Goal: Book appointment/travel/reservation

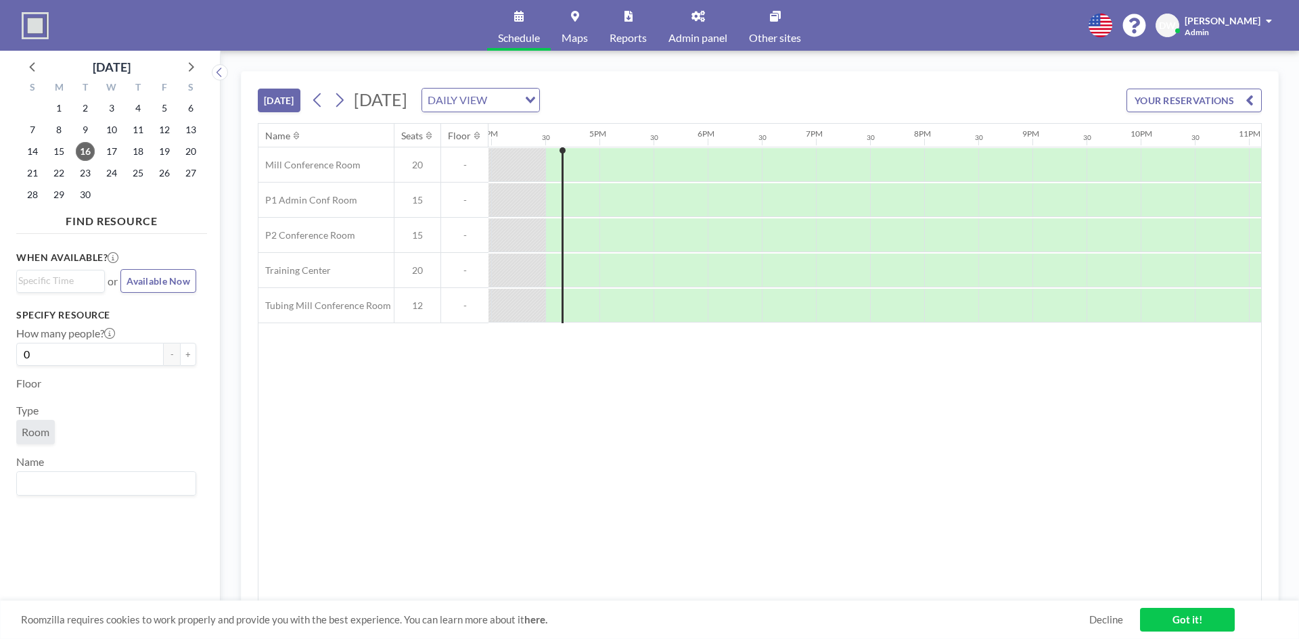
scroll to position [0, 1732]
click at [696, 32] on span "Admin panel" at bounding box center [698, 37] width 59 height 11
click at [692, 30] on link "Admin panel" at bounding box center [698, 25] width 81 height 51
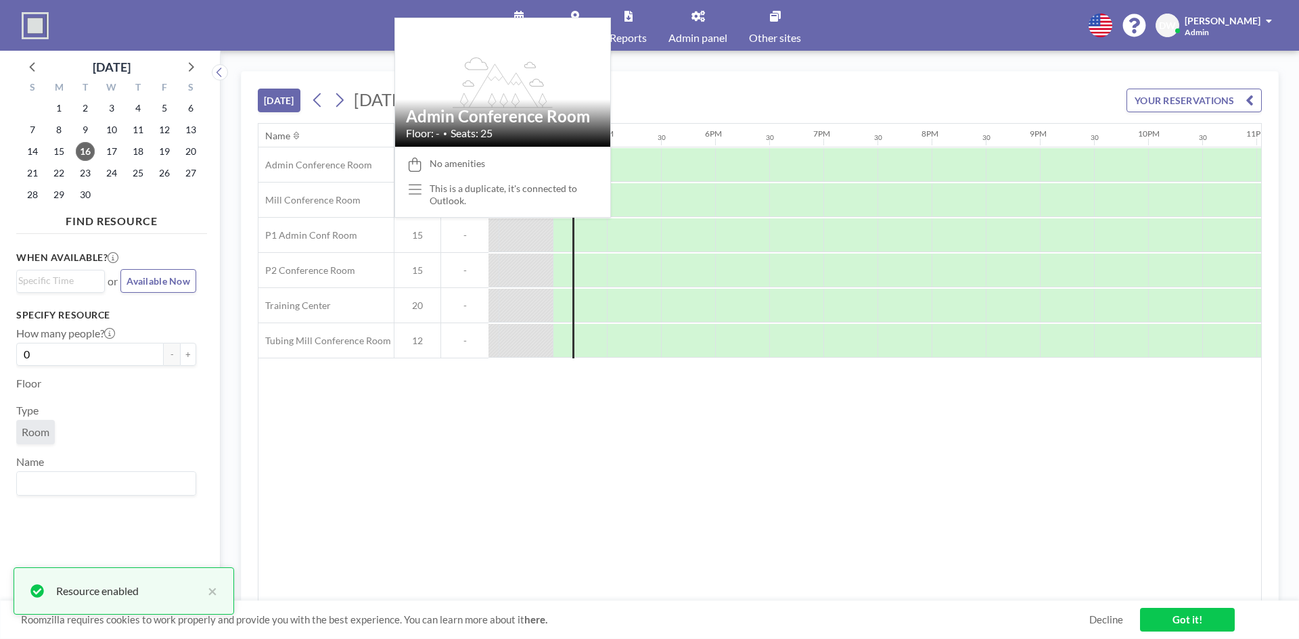
scroll to position [0, 1732]
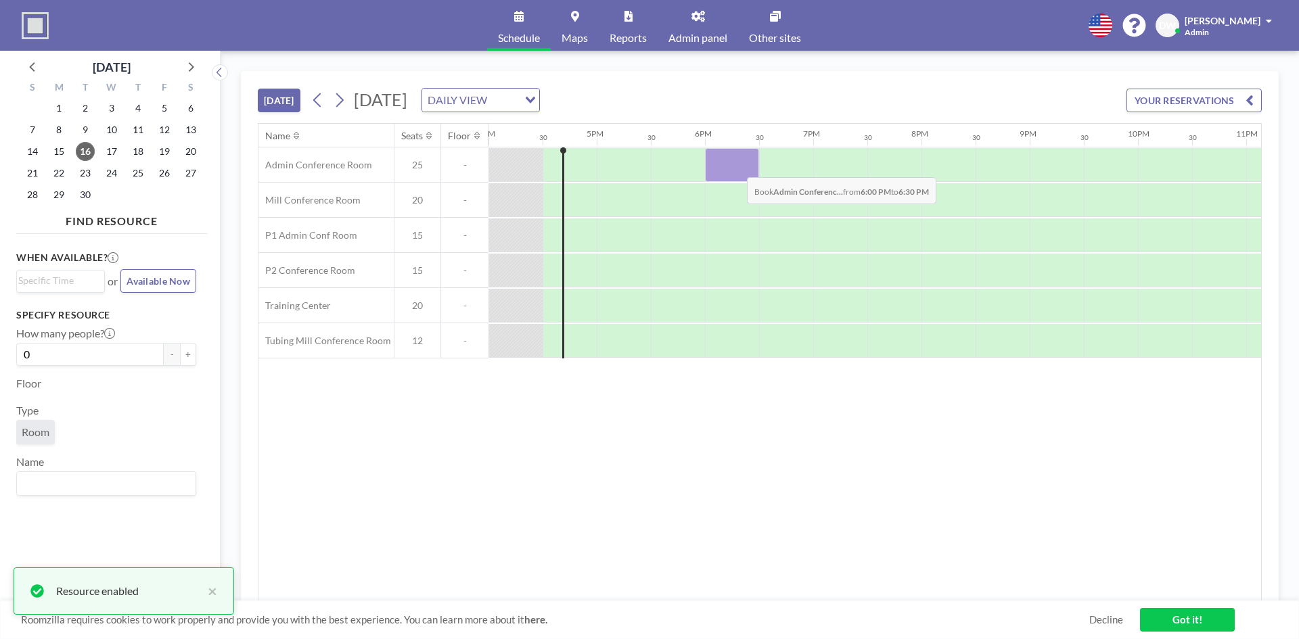
click at [736, 167] on div at bounding box center [732, 165] width 54 height 34
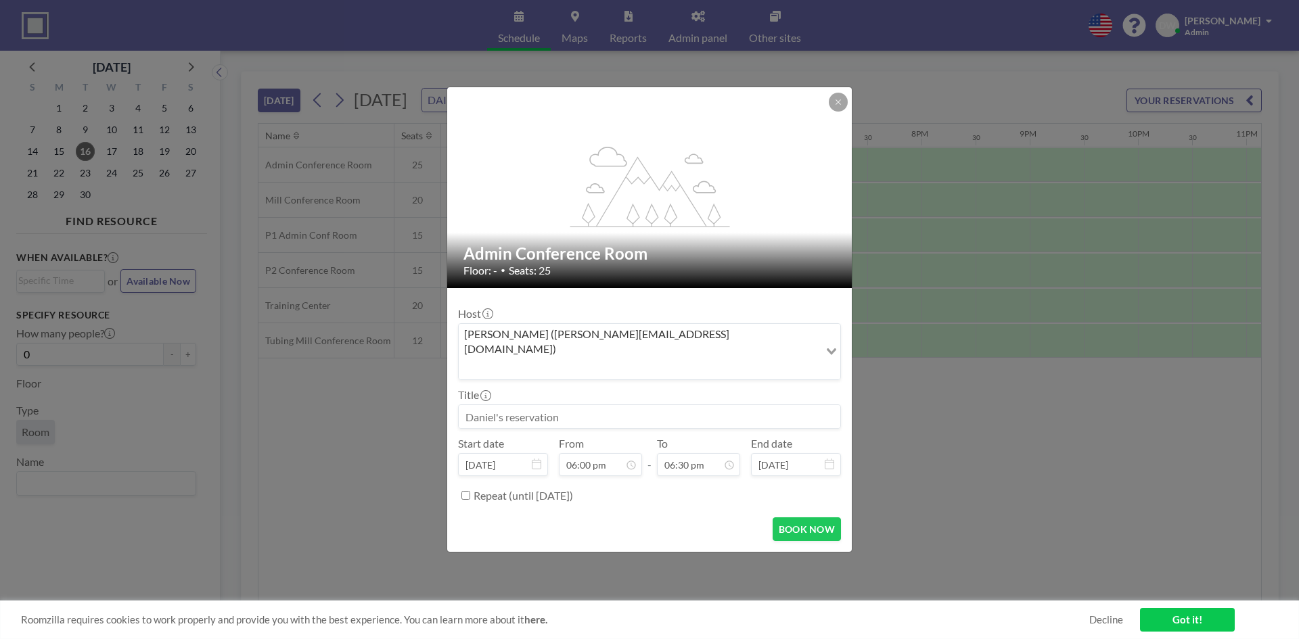
click at [580, 405] on input at bounding box center [650, 416] width 382 height 23
type input "Test"
click at [809, 518] on button "BOOK NOW" at bounding box center [807, 530] width 68 height 24
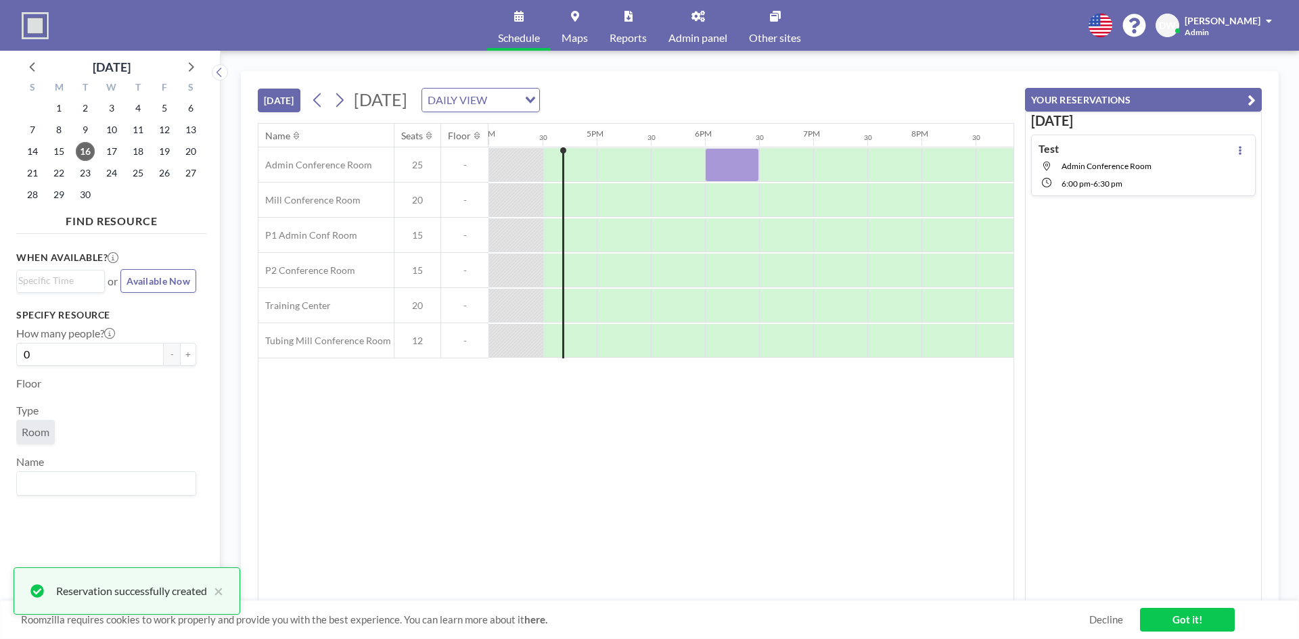
click at [703, 26] on link "Admin panel" at bounding box center [698, 25] width 81 height 51
